Goal: Check status: Check status

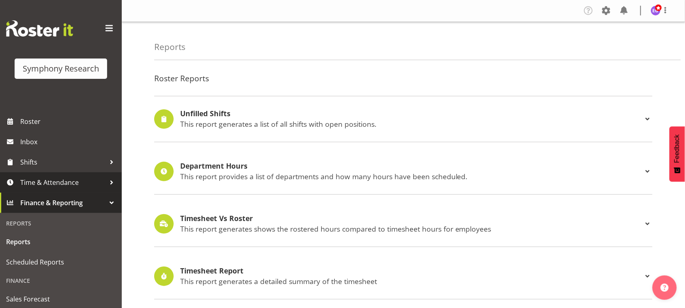
click at [65, 179] on span "Time & Attendance" at bounding box center [62, 182] width 85 height 12
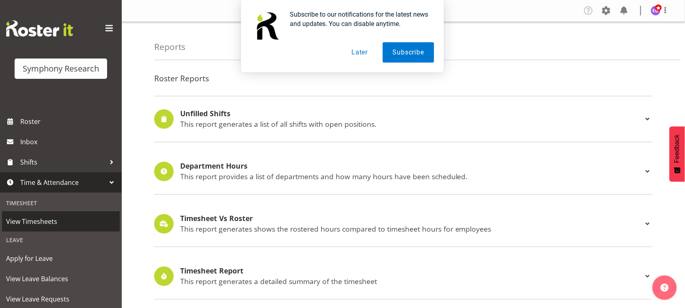
click at [60, 220] on span "View Timesheets" at bounding box center [61, 221] width 110 height 12
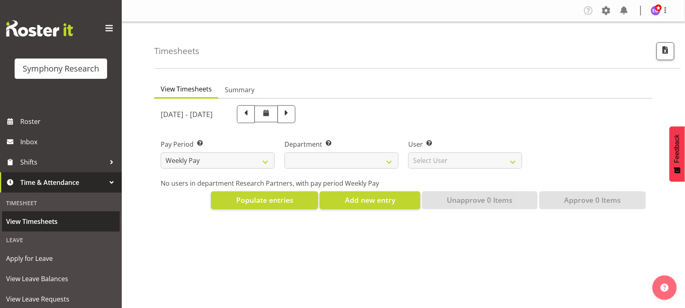
select select
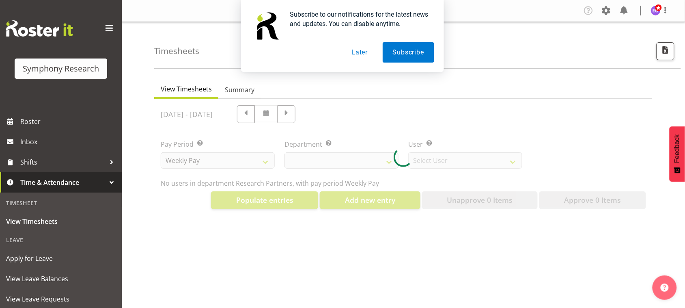
click at [360, 49] on button "Later" at bounding box center [359, 52] width 37 height 20
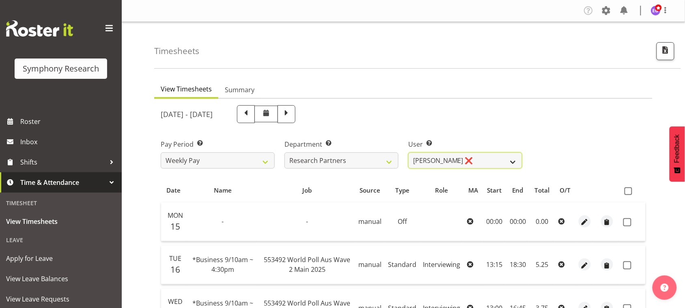
click at [511, 161] on select "Abbey Craib ❌ Aditi Jaiswal ❌ Afizah Khan ❌ Aggie Salamone ❌ Akalita Vi ❌ Alan …" at bounding box center [465, 160] width 114 height 16
select select "11890"
click at [408, 152] on select "Abbey Craib ❌ Aditi Jaiswal ❌ Afizah Khan ❌ Aggie Salamone ❌ Akalita Vi ❌ Alan …" at bounding box center [465, 160] width 114 height 16
